Goal: Find specific page/section: Find specific page/section

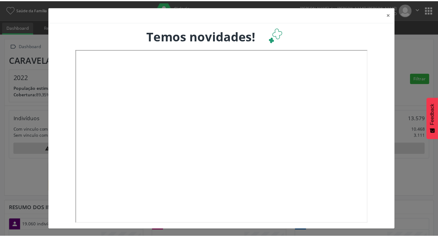
scroll to position [1, 0]
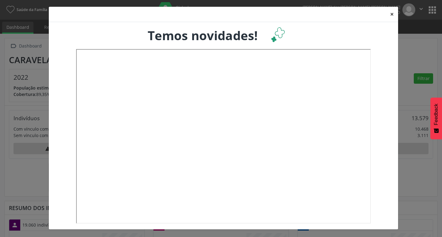
click at [389, 13] on button "×" at bounding box center [392, 14] width 12 height 15
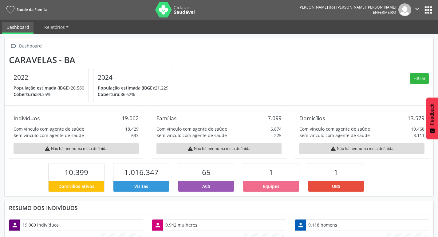
scroll to position [306974, 306933]
click at [427, 8] on button "apps" at bounding box center [428, 10] width 11 height 11
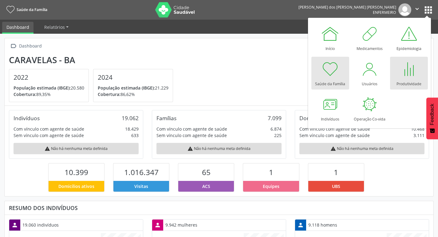
click at [408, 72] on div at bounding box center [408, 69] width 18 height 18
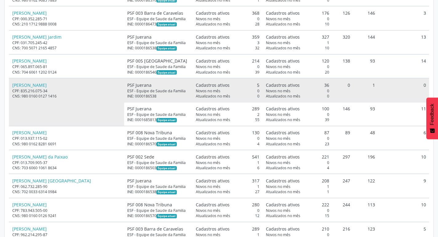
scroll to position [215, 0]
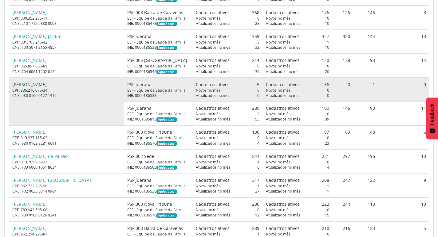
click at [35, 86] on link "Claudio Olimpio" at bounding box center [29, 85] width 34 height 6
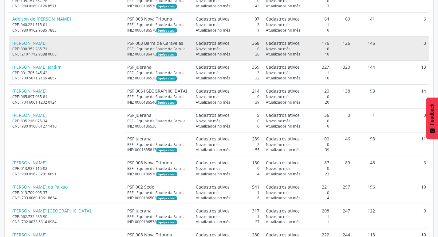
scroll to position [154, 0]
